Goal: Check status: Check status

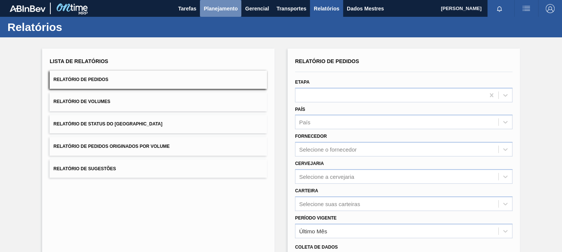
click at [209, 5] on font "Planejamento" at bounding box center [221, 8] width 34 height 9
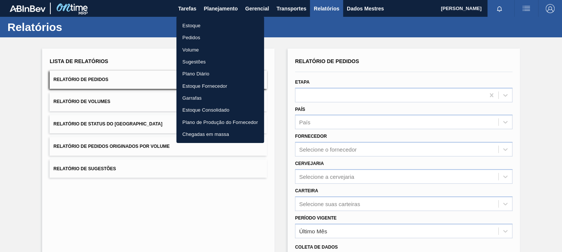
click at [199, 35] on font "Pedidos" at bounding box center [191, 38] width 18 height 6
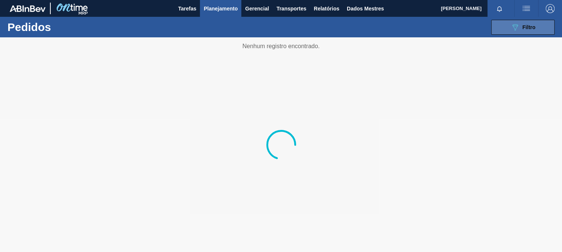
click at [500, 24] on button "089F7B8B-B2A5-4AFE-B5C0-19BA573D28AC Filtro" at bounding box center [522, 27] width 63 height 15
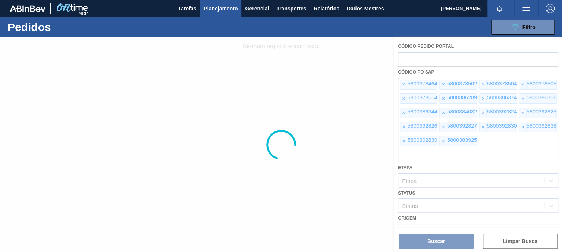
click at [401, 85] on div at bounding box center [281, 144] width 562 height 214
click at [402, 85] on div at bounding box center [281, 144] width 562 height 214
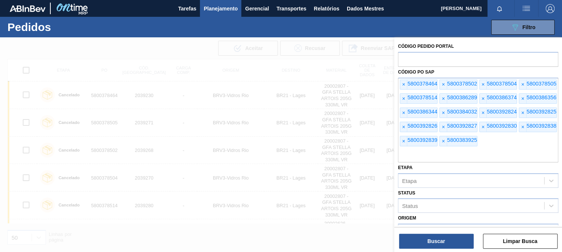
click at [403, 85] on font "×" at bounding box center [403, 84] width 3 height 6
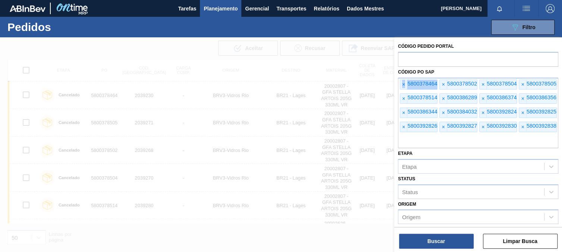
click at [403, 85] on font "×" at bounding box center [403, 84] width 3 height 6
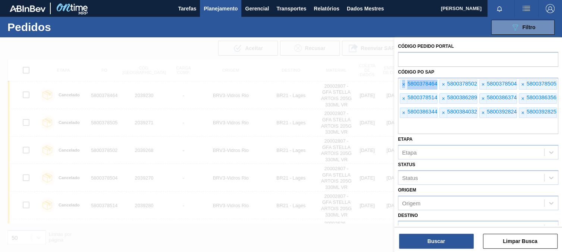
click at [403, 85] on font "×" at bounding box center [403, 84] width 3 height 6
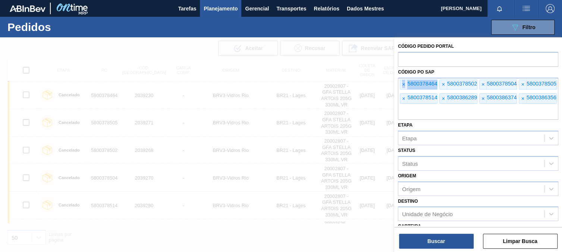
click at [403, 85] on font "×" at bounding box center [403, 84] width 3 height 6
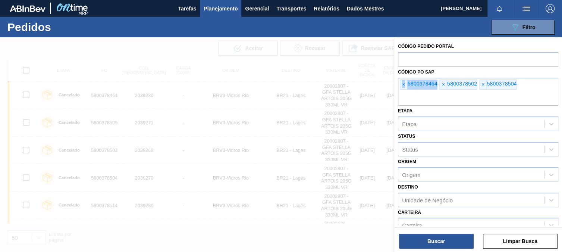
click at [403, 85] on font "×" at bounding box center [403, 84] width 3 height 6
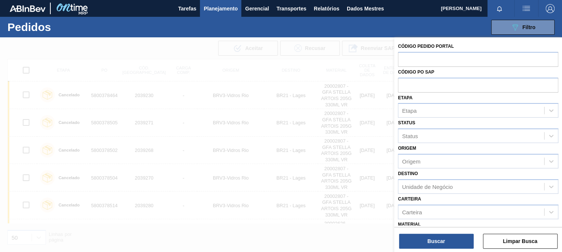
paste input "5800374349"
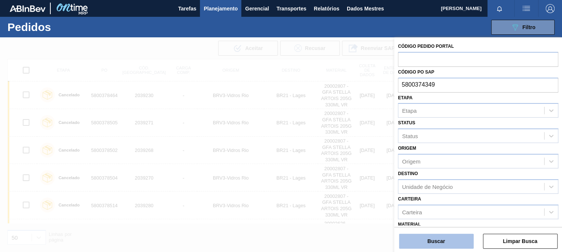
type input "5800374349"
click at [427, 238] on font "Buscar" at bounding box center [436, 241] width 18 height 6
